Goal: Transaction & Acquisition: Purchase product/service

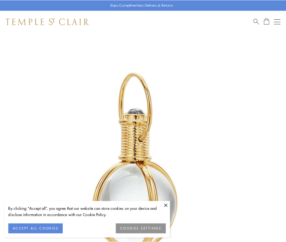
scroll to position [142, 0]
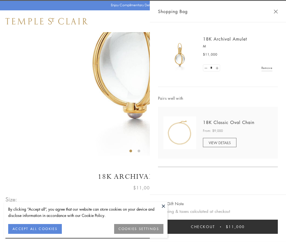
click at [218, 227] on button "Checkout $11,000" at bounding box center [218, 227] width 120 height 14
